Goal: Task Accomplishment & Management: Use online tool/utility

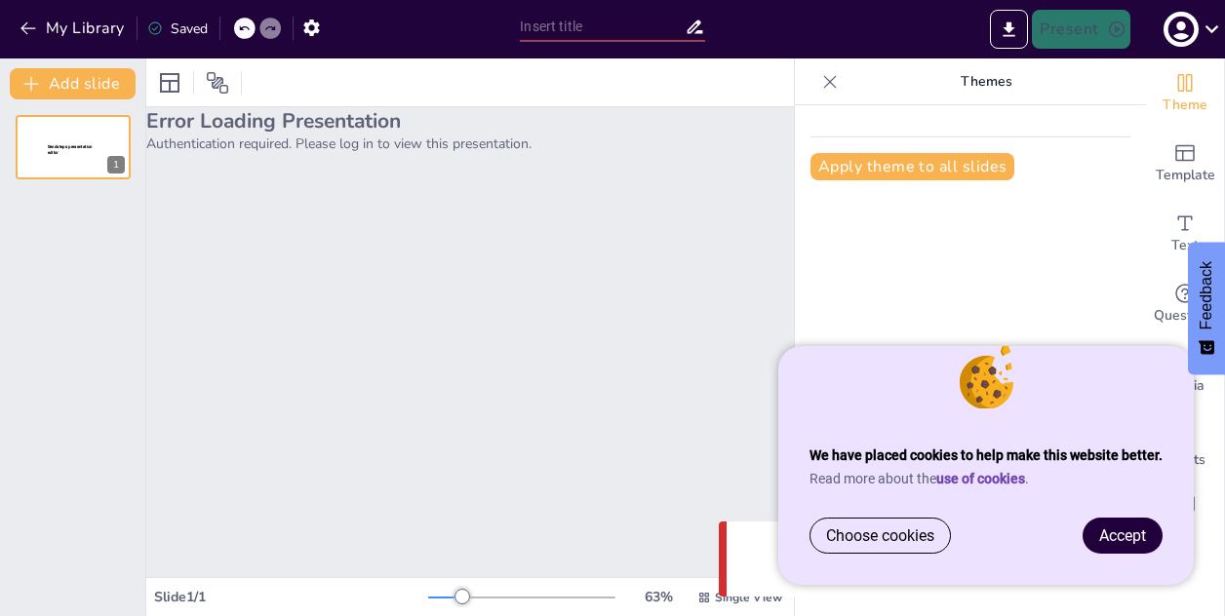
click at [1131, 529] on span "Accept" at bounding box center [1122, 535] width 47 height 19
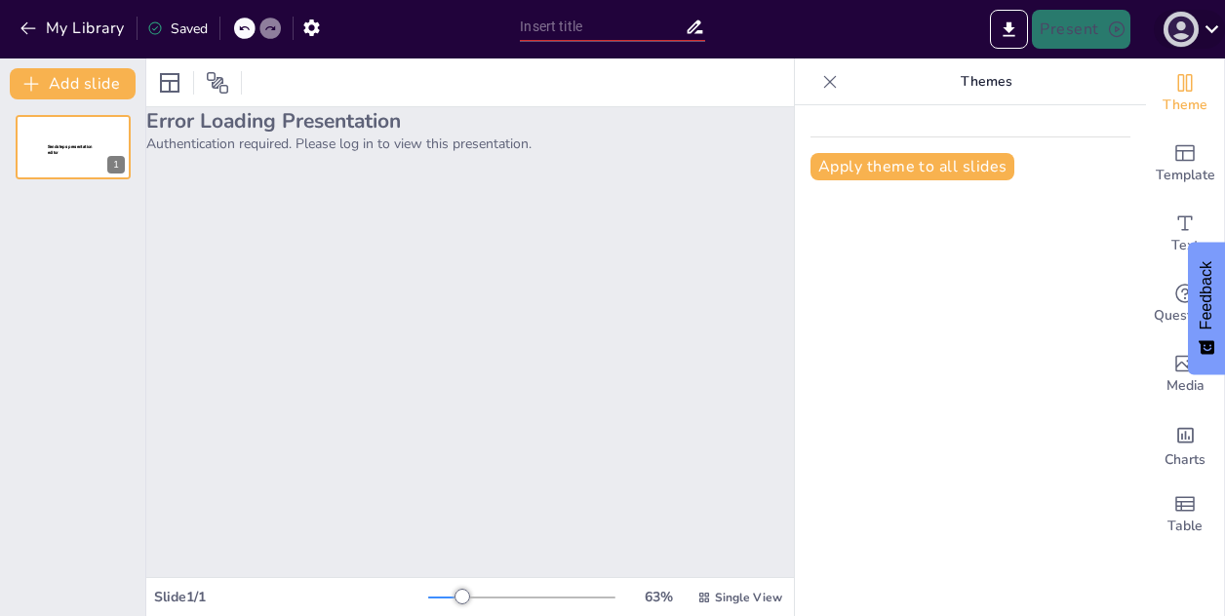
click at [1186, 35] on icon "button" at bounding box center [1180, 29] width 31 height 31
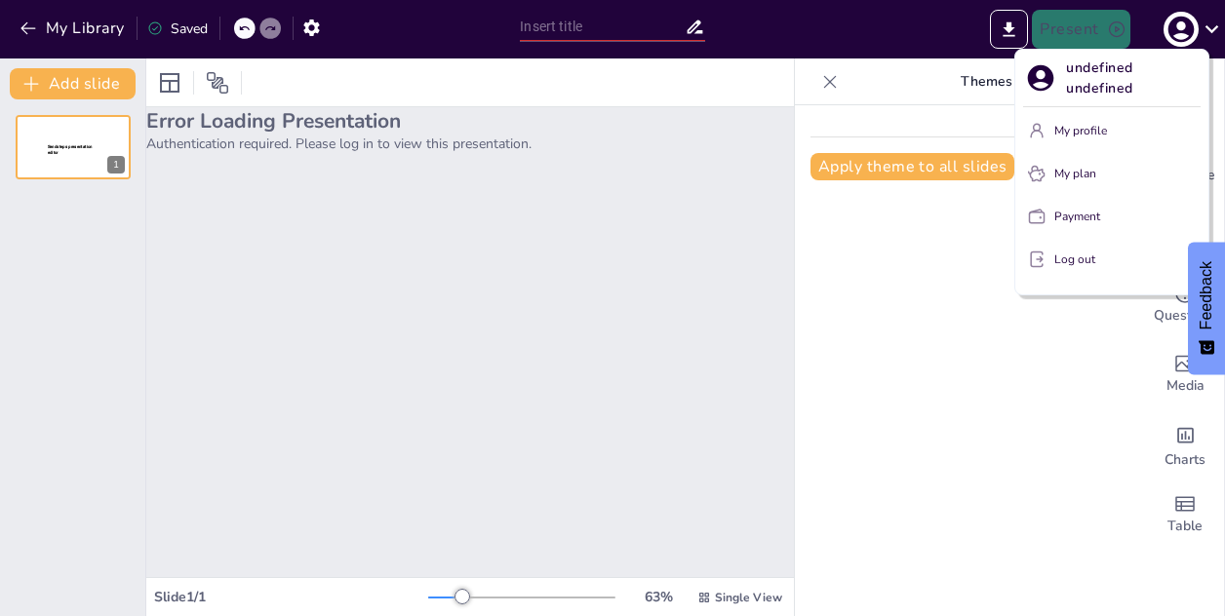
click at [855, 33] on div at bounding box center [612, 308] width 1225 height 616
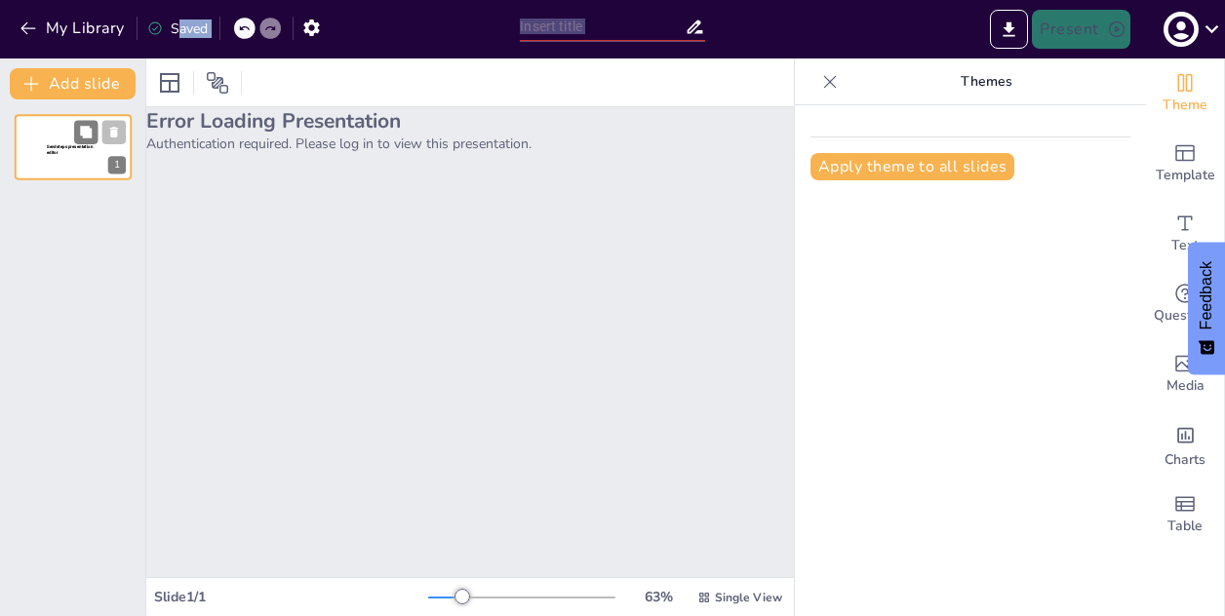
drag, startPoint x: 175, startPoint y: 32, endPoint x: 90, endPoint y: 159, distance: 152.5
click at [90, 159] on div "My Library Saved Present Document fonts Roboto Popular fonts Lato Montserrat Op…" at bounding box center [612, 308] width 1225 height 616
click at [90, 114] on div "Sendsteps presentation editor" at bounding box center [73, 114] width 117 height 0
click at [90, 159] on div at bounding box center [73, 147] width 117 height 66
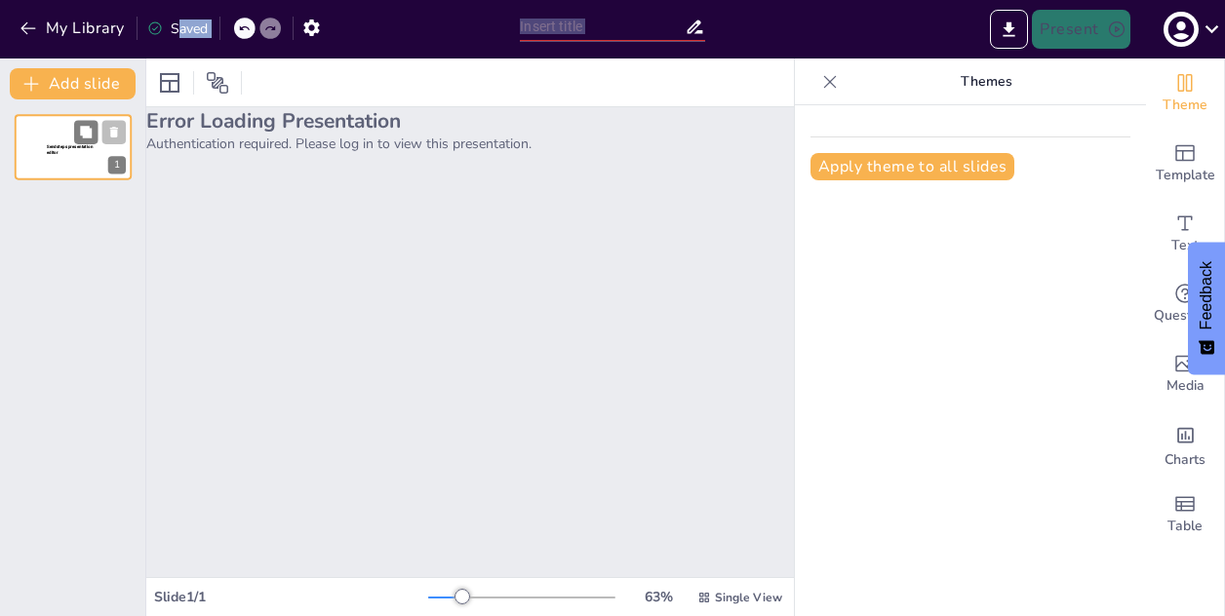
click at [41, 163] on div at bounding box center [73, 147] width 117 height 66
click at [58, 22] on button "My Library" at bounding box center [74, 28] width 118 height 31
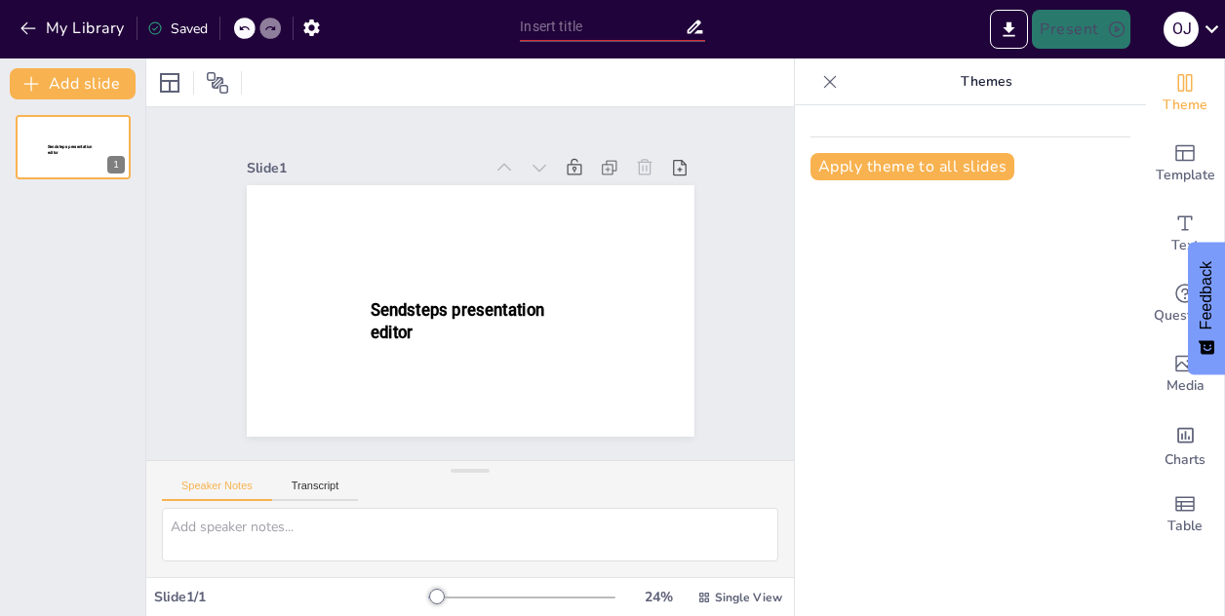
type input "Imported Spekulative design, Morten.pptx"
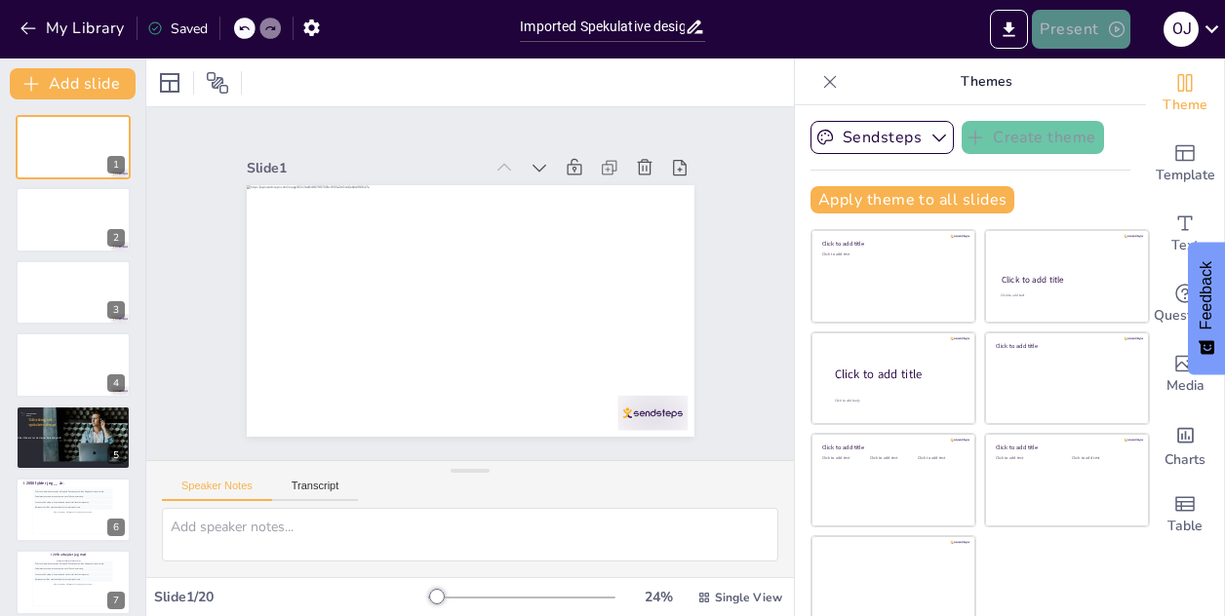
click at [1102, 27] on button "Present" at bounding box center [1080, 29] width 97 height 39
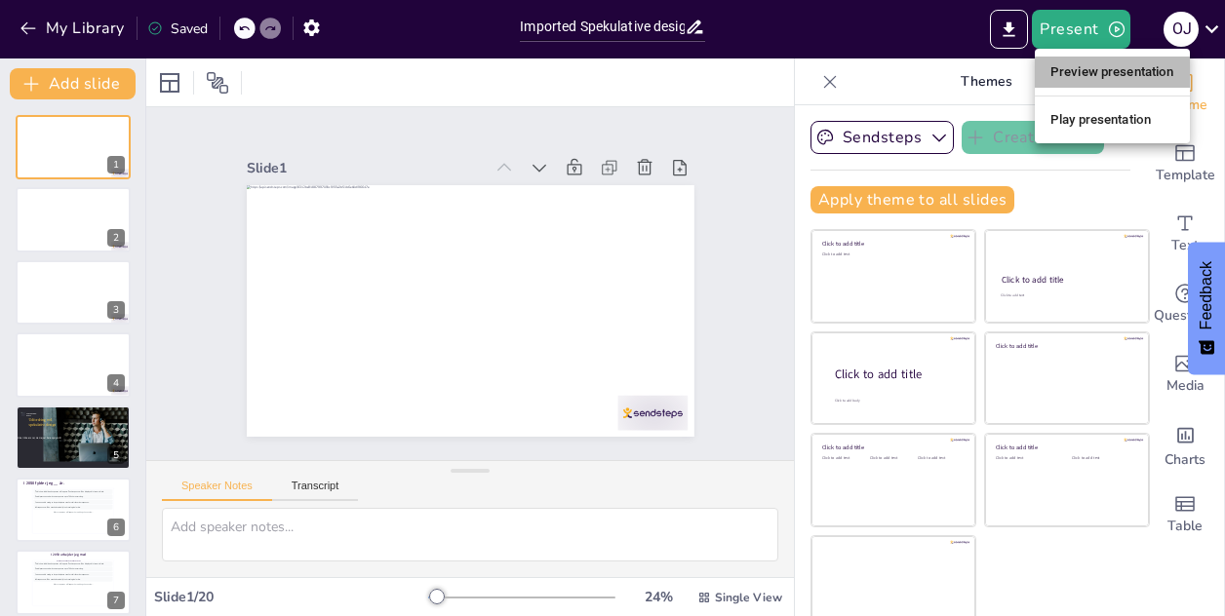
click at [1106, 69] on li "Preview presentation" at bounding box center [1111, 72] width 155 height 31
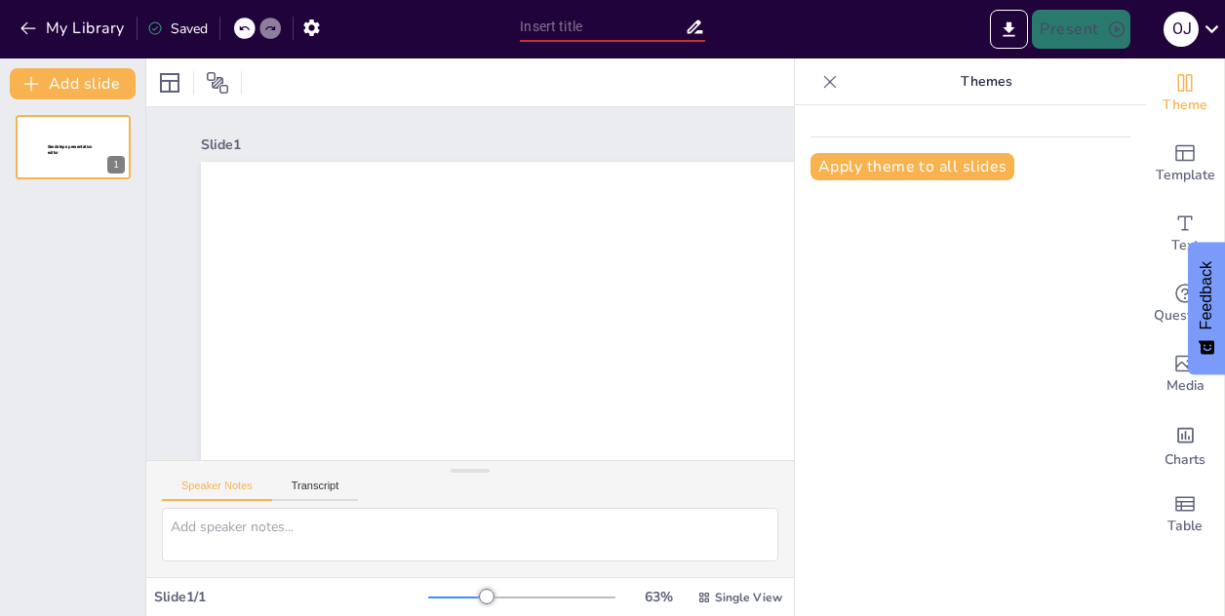
type input "Imported Spekulative design, [PERSON_NAME].pptx"
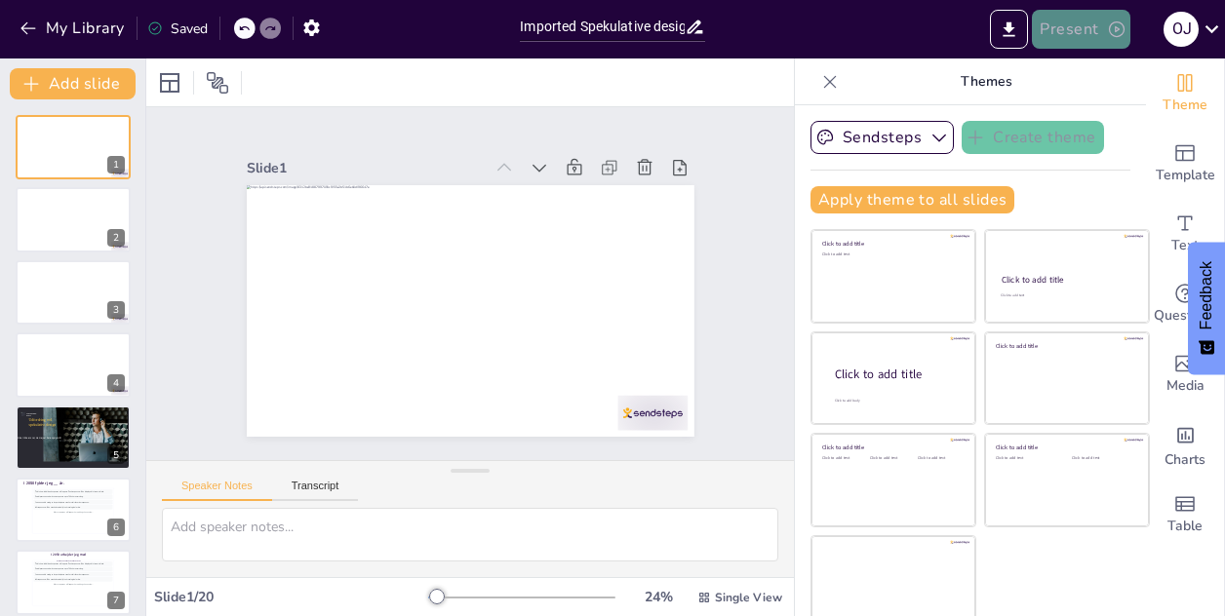
click at [1055, 31] on button "Present" at bounding box center [1080, 29] width 97 height 39
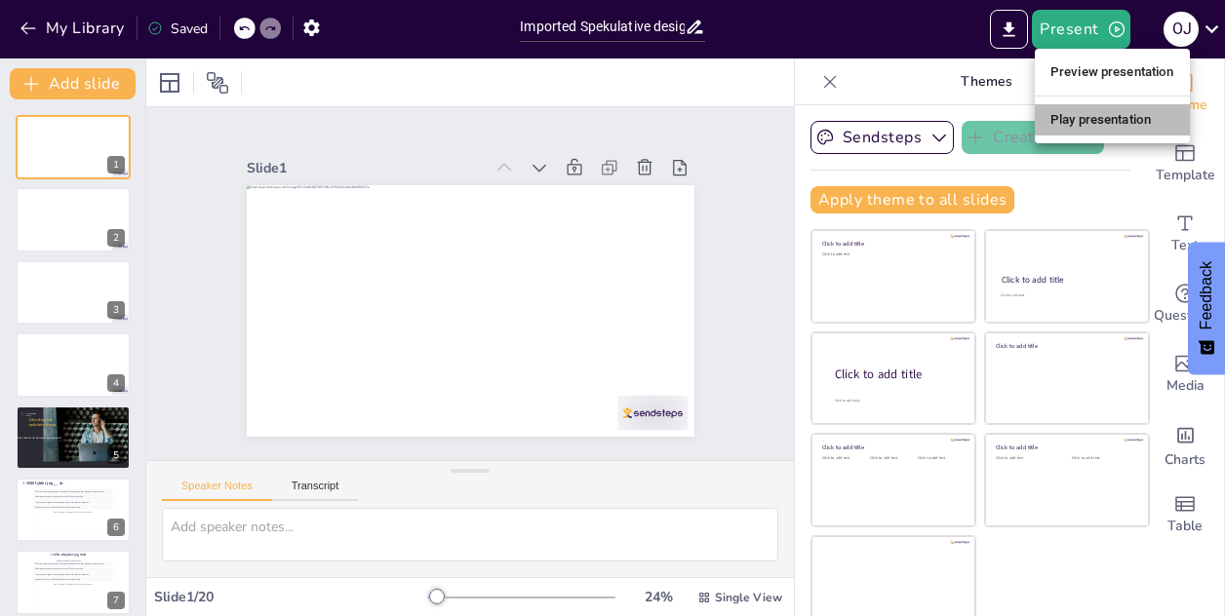
click at [1069, 122] on li "Play presentation" at bounding box center [1111, 119] width 155 height 31
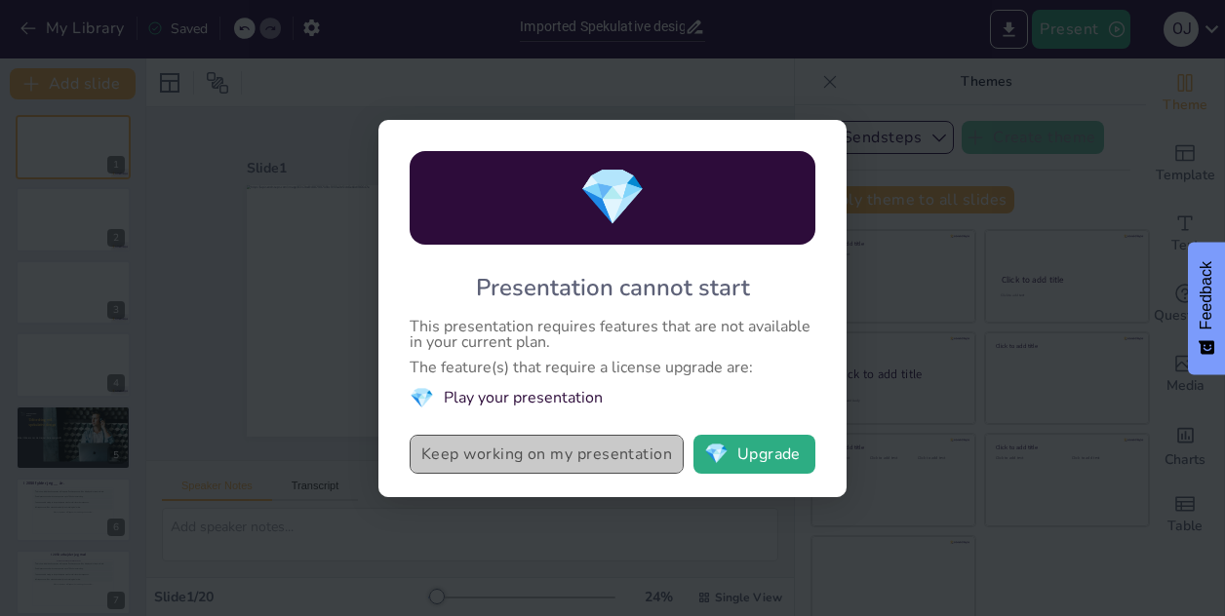
click at [552, 456] on button "Keep working on my presentation" at bounding box center [546, 454] width 274 height 39
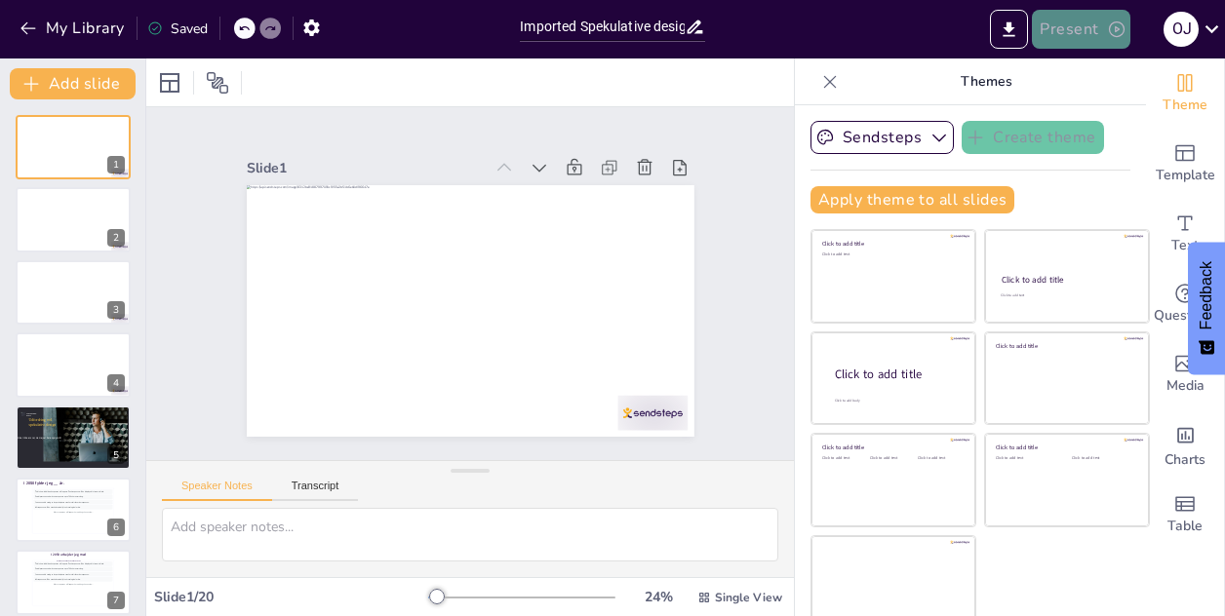
click at [1097, 29] on button "Present" at bounding box center [1080, 29] width 97 height 39
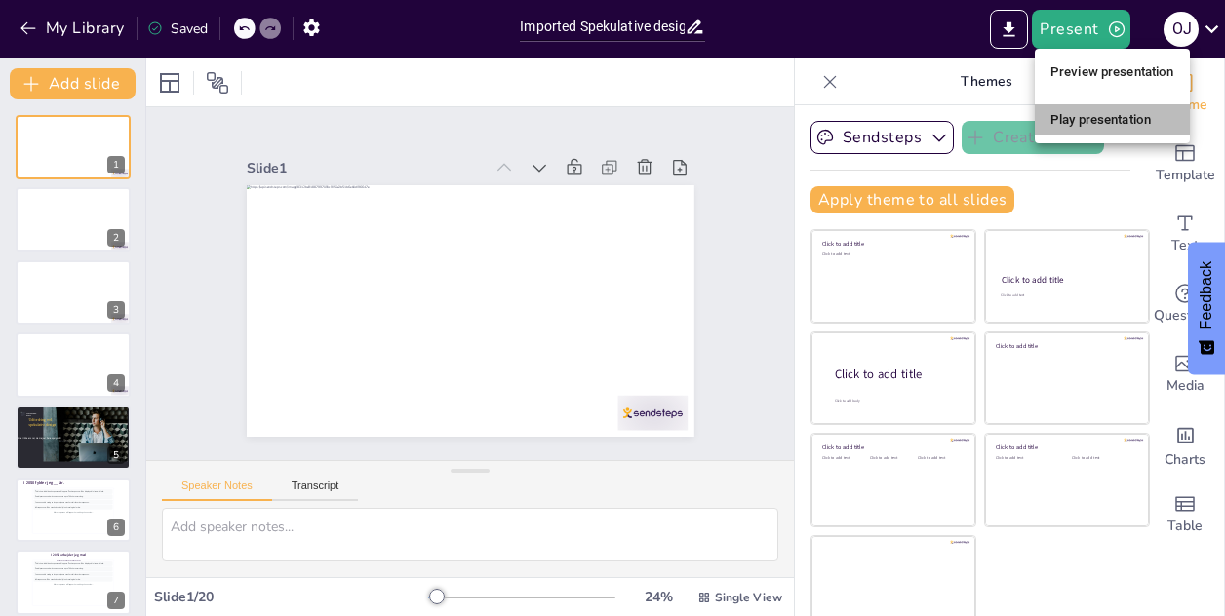
click at [1100, 115] on li "Play presentation" at bounding box center [1111, 119] width 155 height 31
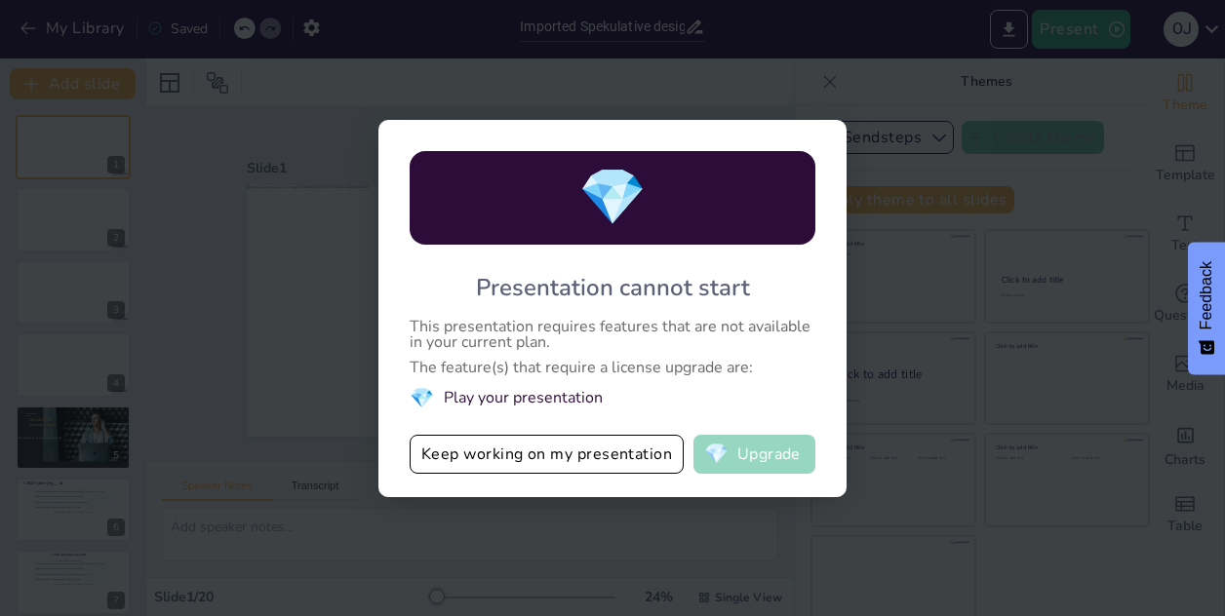
click at [764, 455] on button "💎 Upgrade" at bounding box center [754, 454] width 122 height 39
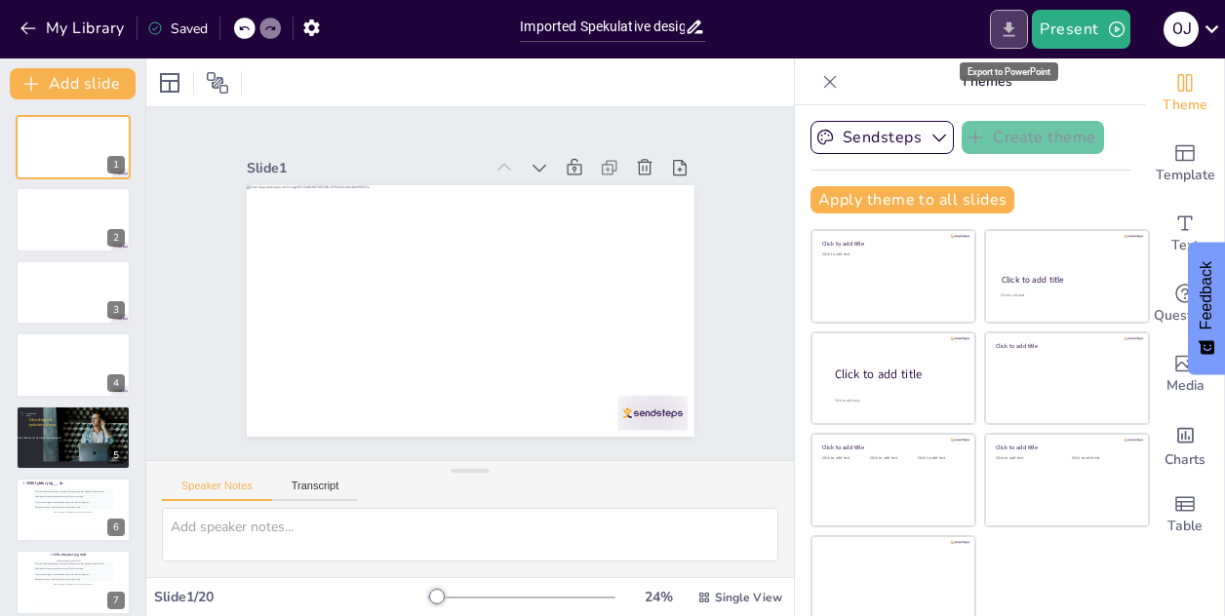
click at [1009, 26] on icon "Export to PowerPoint" at bounding box center [1009, 28] width 12 height 15
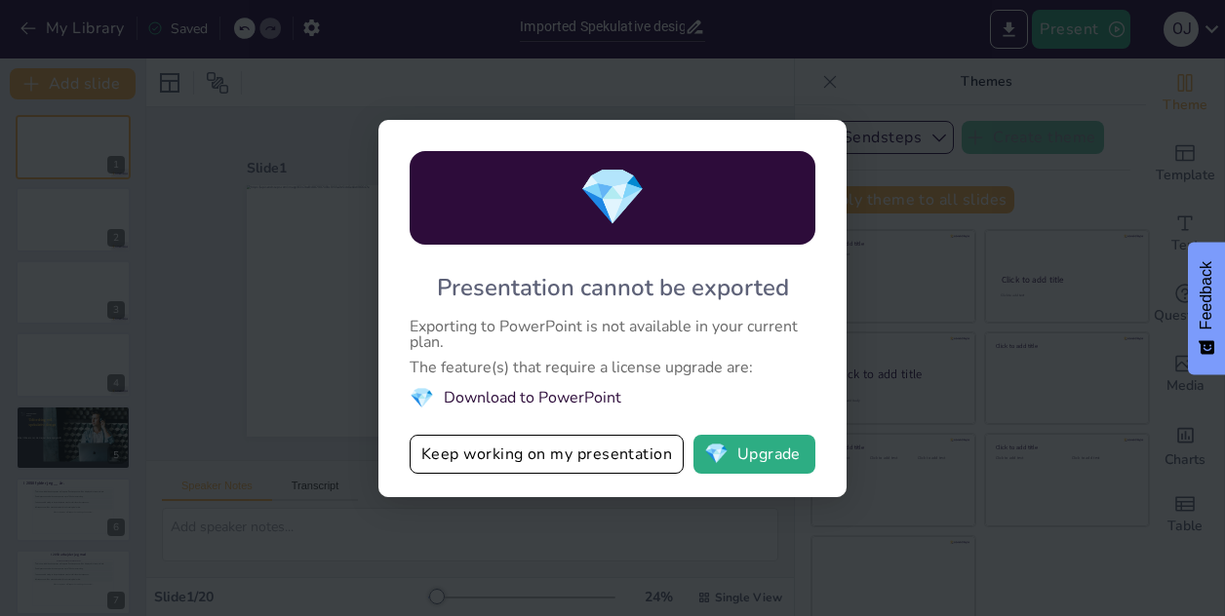
click at [571, 400] on li "💎 Download to PowerPoint" at bounding box center [612, 398] width 406 height 26
click at [1010, 288] on div "💎 Presentation cannot be exported Exporting to PowerPoint is not available in y…" at bounding box center [612, 308] width 1225 height 616
click at [786, 458] on button "💎 Upgrade" at bounding box center [754, 454] width 122 height 39
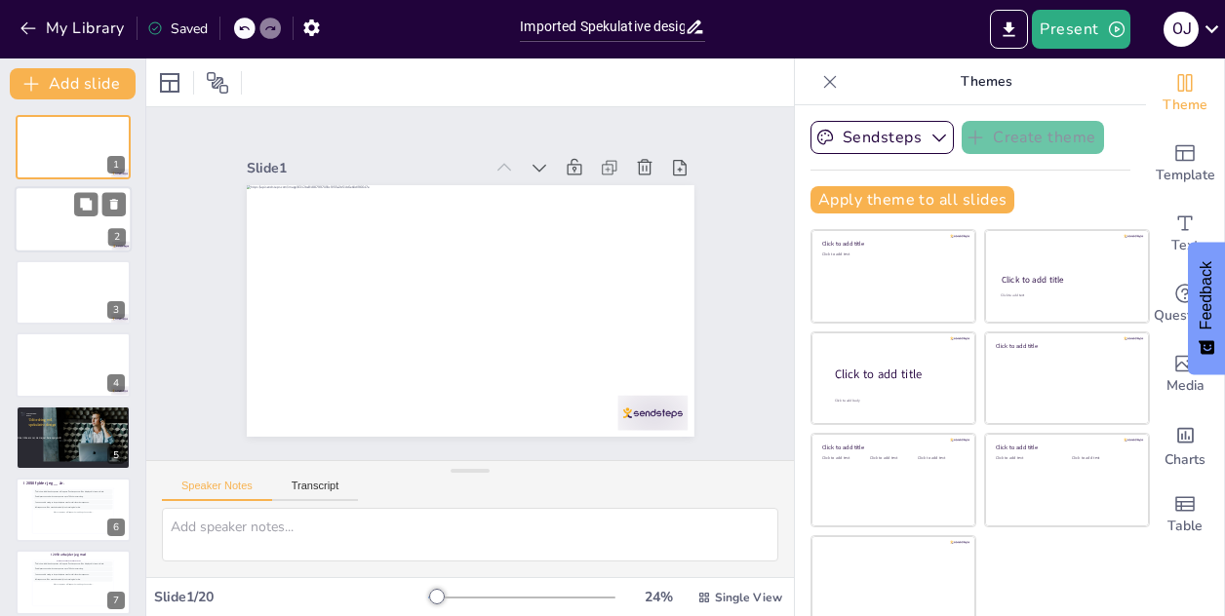
click at [53, 219] on div at bounding box center [73, 220] width 117 height 66
